Goal: Complete application form

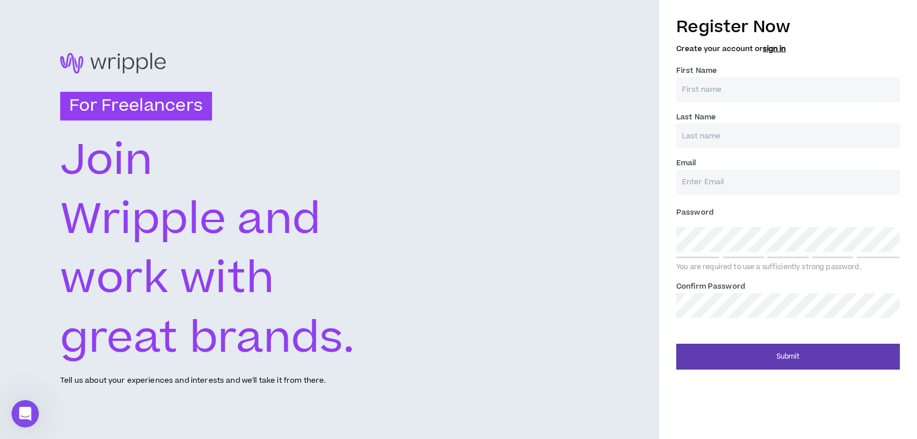
click at [169, 107] on h3 "For Freelancers" at bounding box center [136, 106] width 152 height 29
click at [775, 49] on link "sign in" at bounding box center [774, 49] width 23 height 10
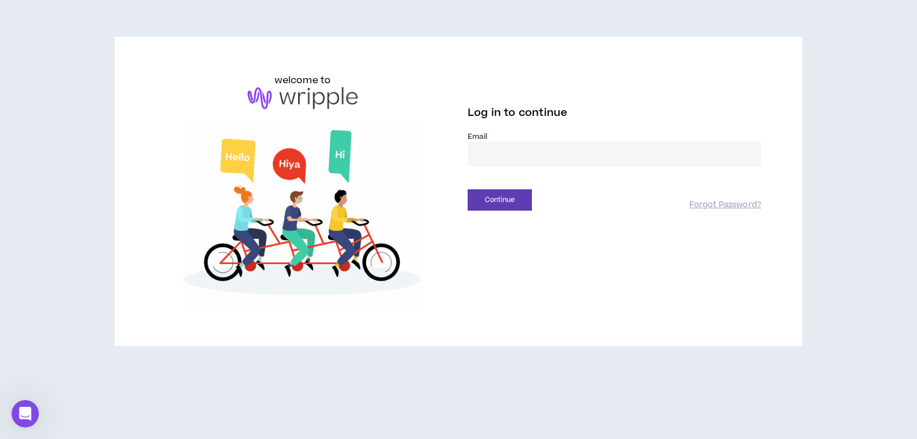
click at [556, 146] on input "email" at bounding box center [615, 154] width 294 height 25
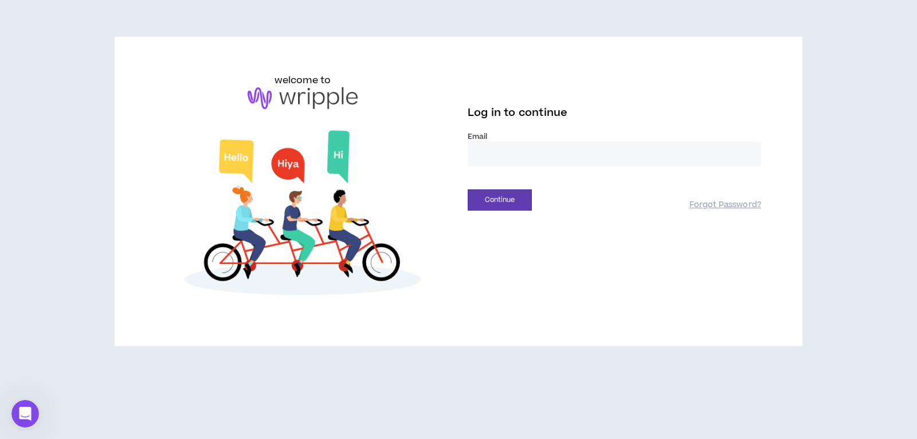
type input "**********"
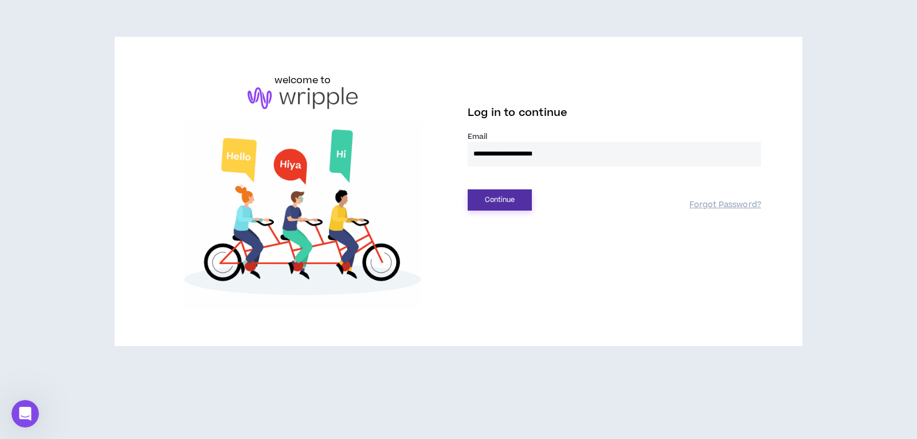
click at [503, 197] on button "Continue" at bounding box center [500, 199] width 64 height 21
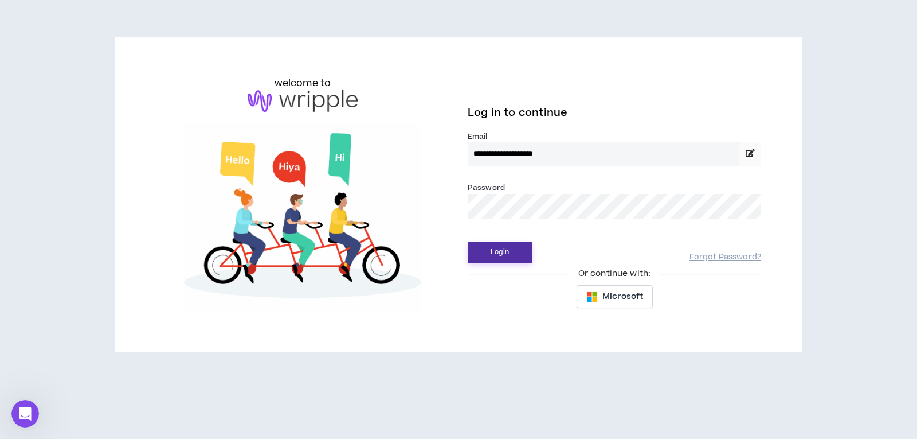
click at [502, 256] on button "Login" at bounding box center [500, 251] width 64 height 21
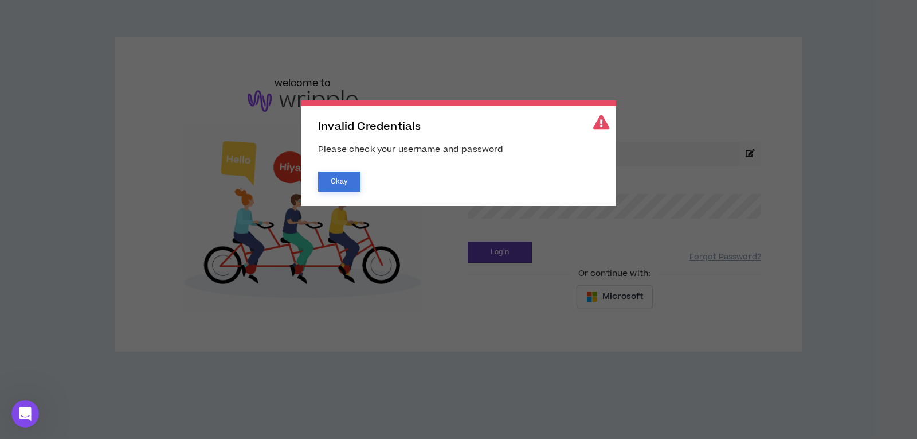
click at [330, 179] on button "Okay" at bounding box center [339, 181] width 42 height 20
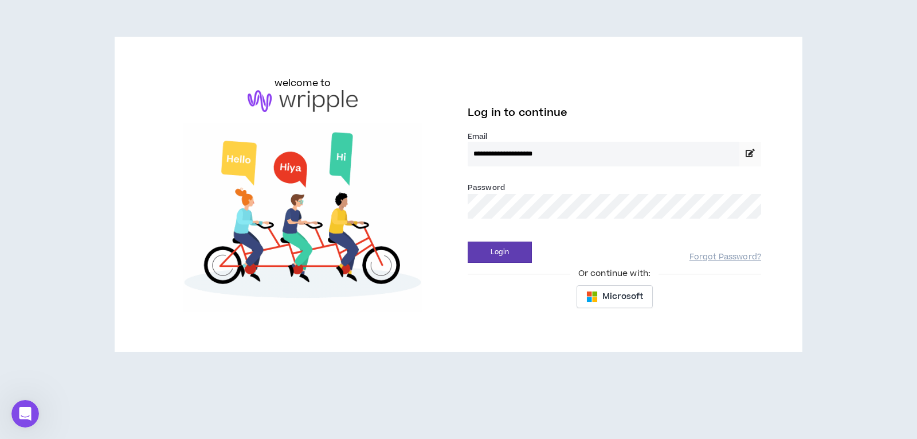
click at [514, 236] on div "Login Forgot Password?" at bounding box center [615, 247] width 294 height 29
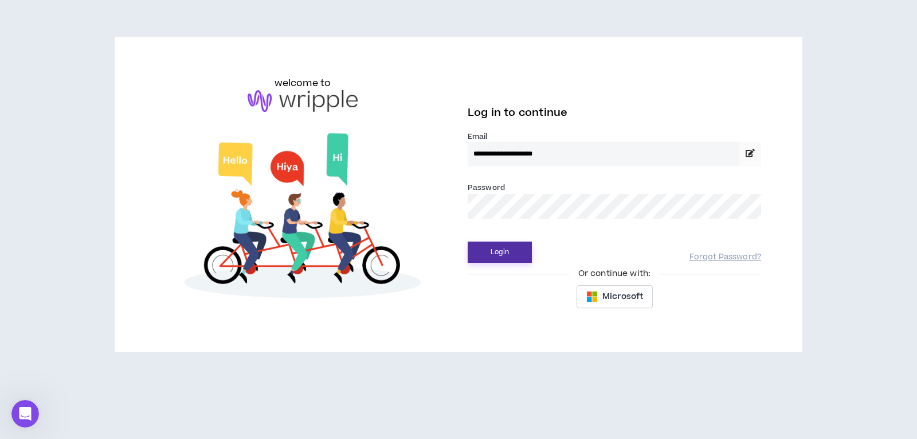
click at [514, 249] on button "Login" at bounding box center [500, 251] width 64 height 21
